Goal: Task Accomplishment & Management: Use online tool/utility

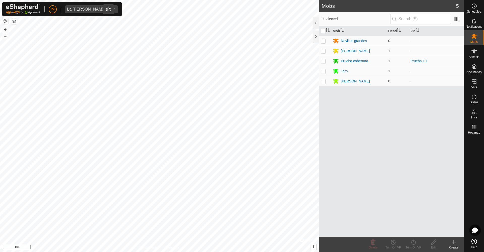
click at [79, 11] on div "La [PERSON_NAME]" at bounding box center [86, 9] width 39 height 4
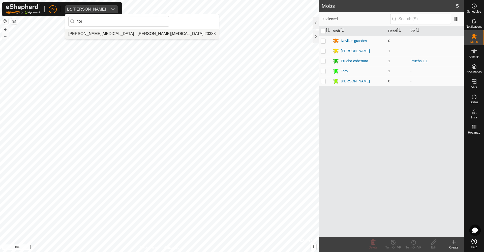
type input "flor"
click at [83, 34] on li "[PERSON_NAME][MEDICAL_DATA] - [PERSON_NAME][MEDICAL_DATA] 20388" at bounding box center [141, 34] width 153 height 10
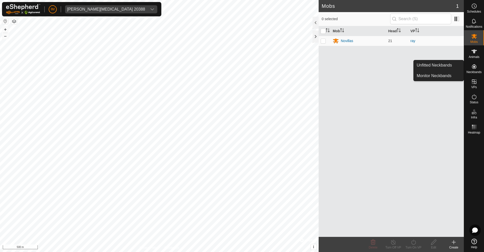
click at [474, 67] on icon at bounding box center [474, 66] width 5 height 5
click at [439, 63] on link "Unfitted Neckbands" at bounding box center [438, 65] width 50 height 10
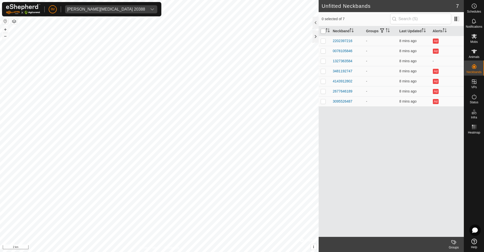
click at [323, 31] on input "checkbox" at bounding box center [322, 31] width 5 height 5
checkbox input "true"
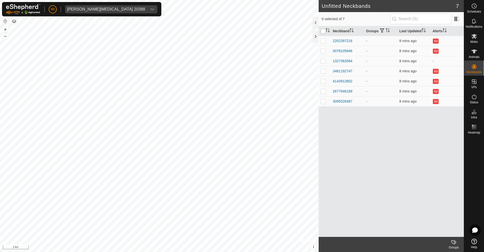
checkbox input "true"
click at [126, 9] on div "[PERSON_NAME][MEDICAL_DATA] 20388" at bounding box center [106, 9] width 78 height 4
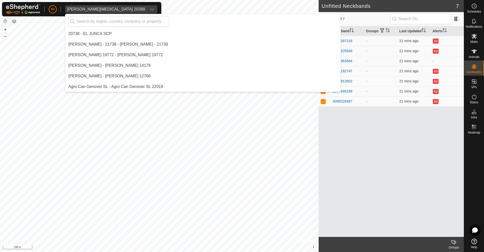
scroll to position [2327, 0]
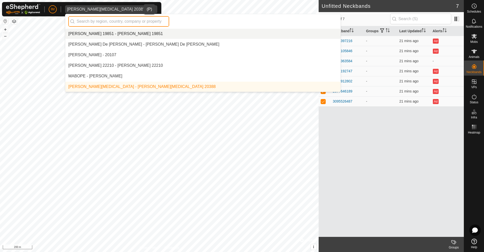
paste input "[PERSON_NAME]"
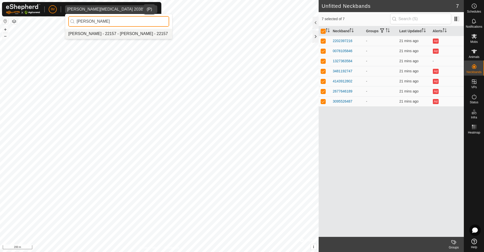
type input "[PERSON_NAME]"
click at [113, 32] on li "[PERSON_NAME] - 22157 - [PERSON_NAME] - 22157" at bounding box center [118, 34] width 107 height 10
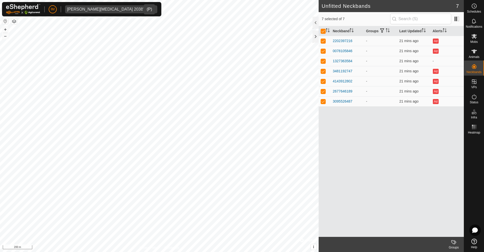
checkbox input "false"
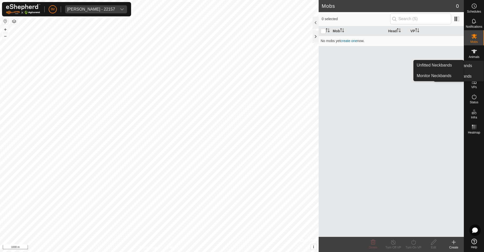
click at [473, 69] on icon at bounding box center [474, 66] width 6 height 6
click at [444, 63] on link "Unfitted Neckbands" at bounding box center [438, 65] width 50 height 10
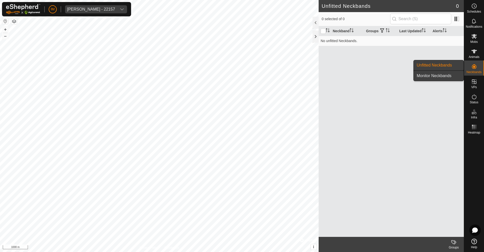
click at [447, 74] on link "Monitor Neckbands" at bounding box center [438, 76] width 50 height 10
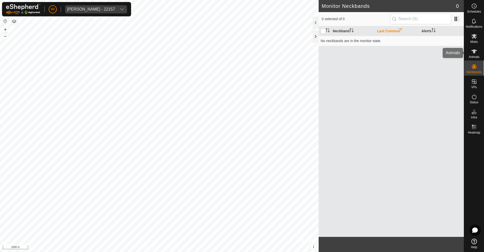
click at [477, 54] on icon at bounding box center [474, 51] width 6 height 6
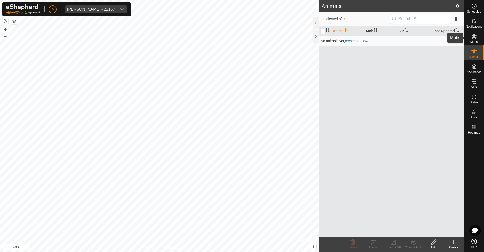
click at [474, 39] on icon at bounding box center [474, 36] width 6 height 6
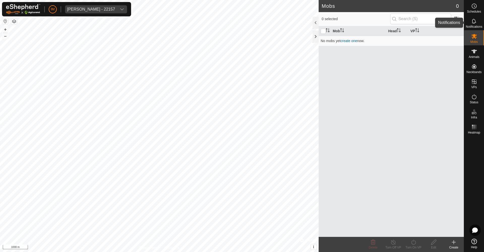
click at [475, 25] on span "Notifications" at bounding box center [473, 26] width 16 height 3
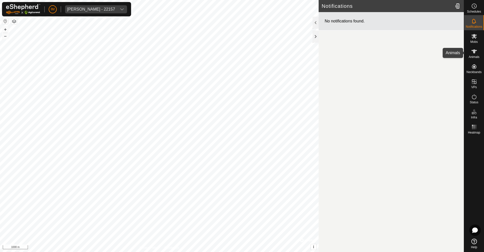
click at [476, 53] on icon at bounding box center [474, 51] width 6 height 6
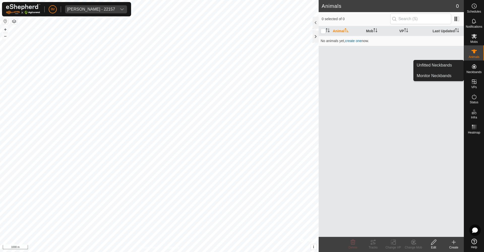
click at [476, 66] on icon at bounding box center [474, 66] width 5 height 5
click at [451, 63] on link "Unfitted Neckbands" at bounding box center [438, 65] width 50 height 10
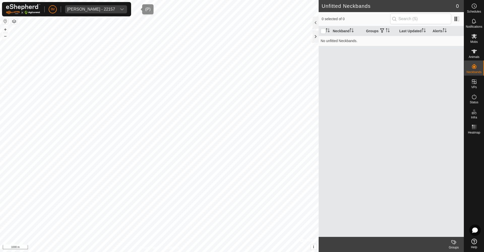
click at [127, 8] on div "dropdown trigger" at bounding box center [122, 9] width 10 height 8
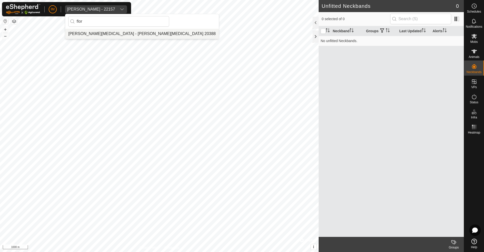
type input "flor"
click at [120, 32] on li "[PERSON_NAME][MEDICAL_DATA] - [PERSON_NAME][MEDICAL_DATA] 20388" at bounding box center [141, 34] width 153 height 10
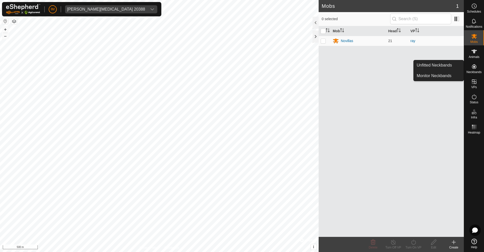
click at [477, 67] on icon at bounding box center [474, 66] width 6 height 6
click at [451, 64] on link "Unfitted Neckbands" at bounding box center [438, 65] width 50 height 10
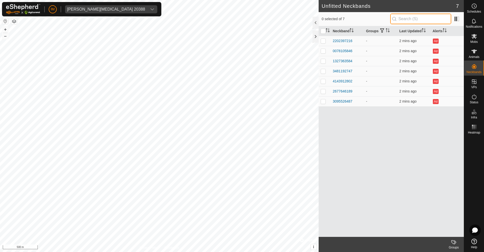
click at [416, 19] on input "text" at bounding box center [420, 19] width 61 height 11
paste input "0078105846"
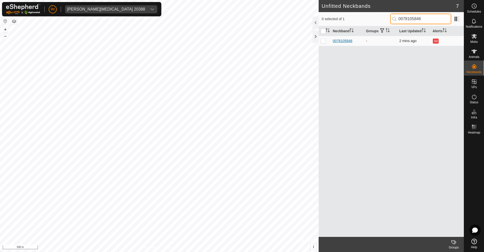
type input "0078105846"
click at [345, 41] on div "0078105846" at bounding box center [342, 40] width 20 height 5
